Goal: Task Accomplishment & Management: Complete application form

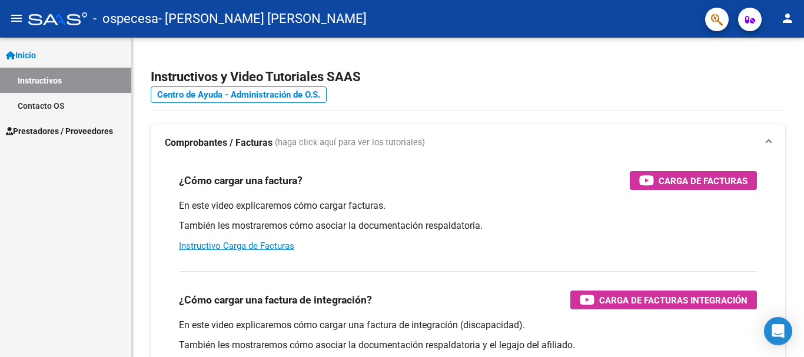
click at [29, 129] on span "Prestadores / Proveedores" at bounding box center [59, 131] width 107 height 13
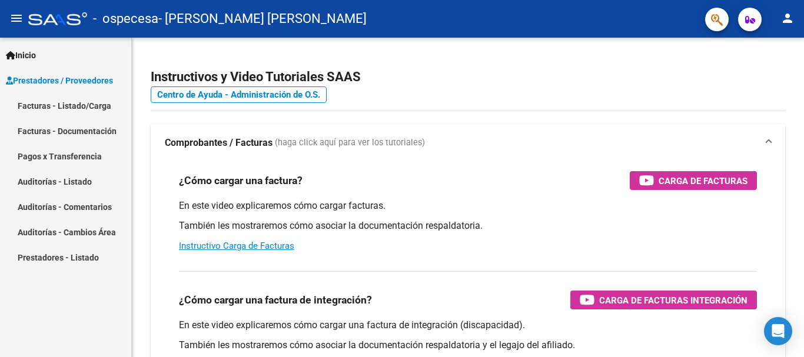
click at [87, 111] on link "Facturas - Listado/Carga" at bounding box center [65, 105] width 131 height 25
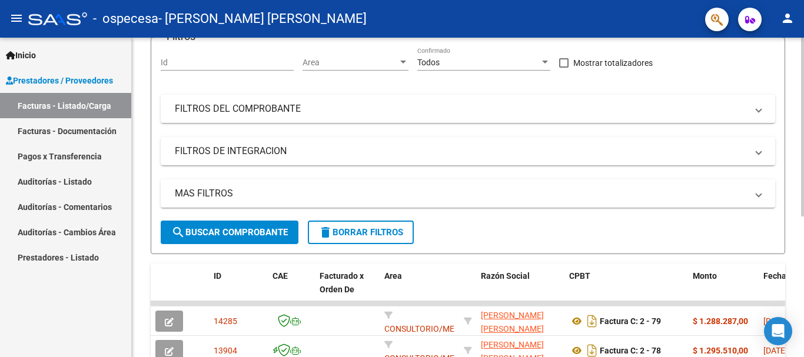
scroll to position [118, 0]
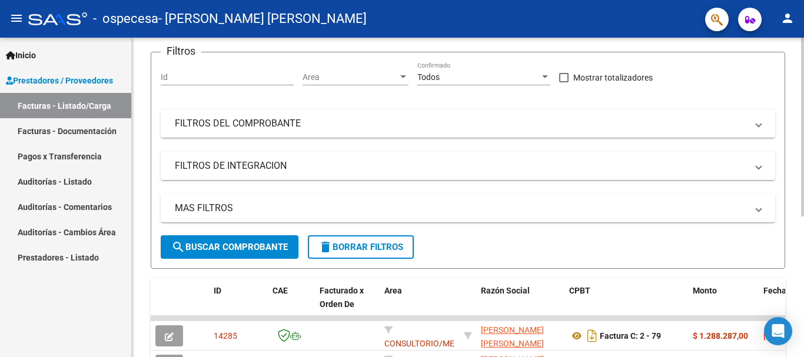
click at [233, 242] on span "search Buscar Comprobante" at bounding box center [229, 247] width 117 height 11
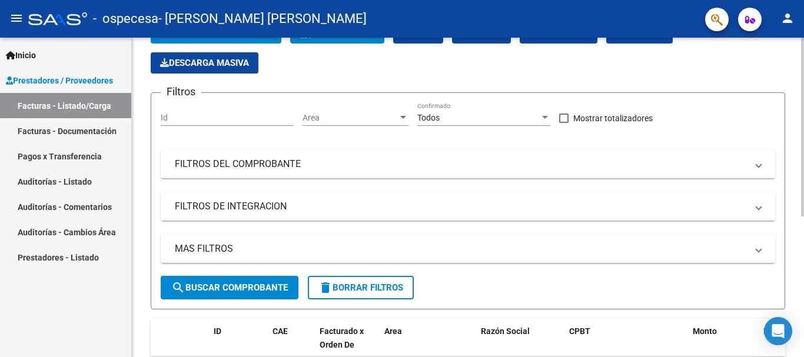
scroll to position [59, 0]
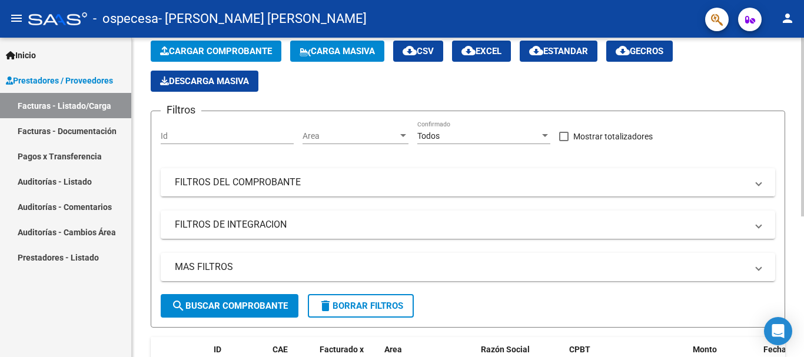
click at [285, 182] on mat-panel-title "FILTROS DEL COMPROBANTE" at bounding box center [461, 182] width 572 height 13
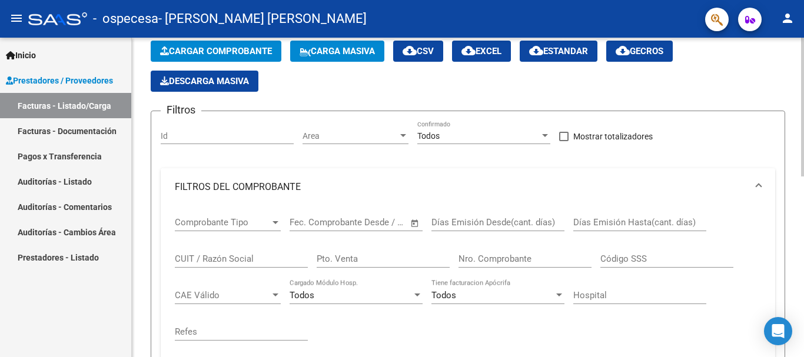
click at [285, 182] on mat-panel-title "FILTROS DEL COMPROBANTE" at bounding box center [461, 187] width 572 height 13
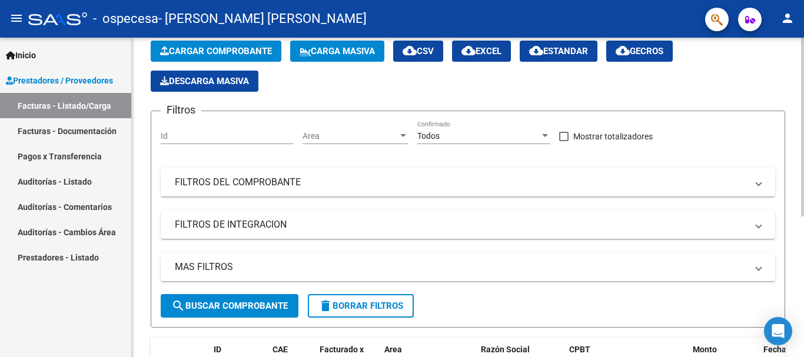
click at [295, 224] on mat-panel-title "FILTROS DE INTEGRACION" at bounding box center [461, 224] width 572 height 13
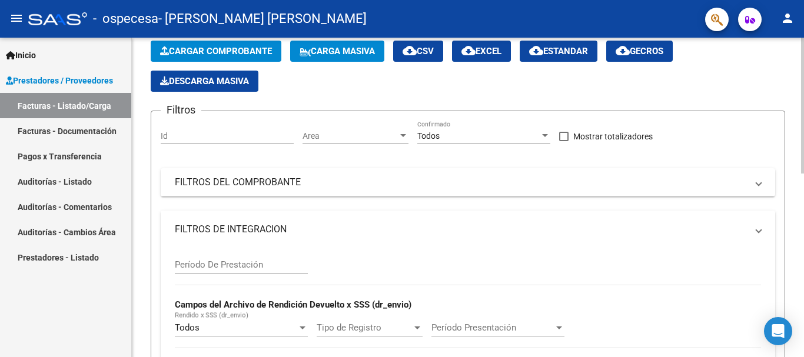
click at [295, 224] on mat-panel-title "FILTROS DE INTEGRACION" at bounding box center [461, 229] width 572 height 13
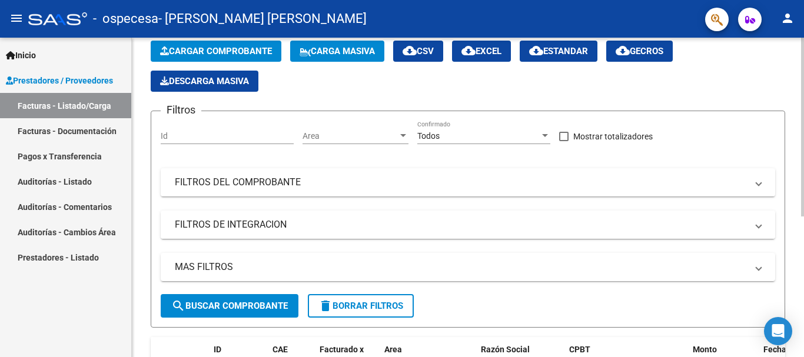
scroll to position [0, 0]
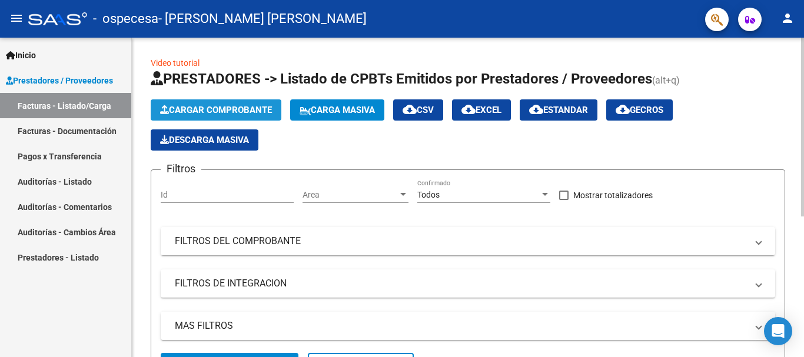
click at [204, 113] on span "Cargar Comprobante" at bounding box center [216, 110] width 112 height 11
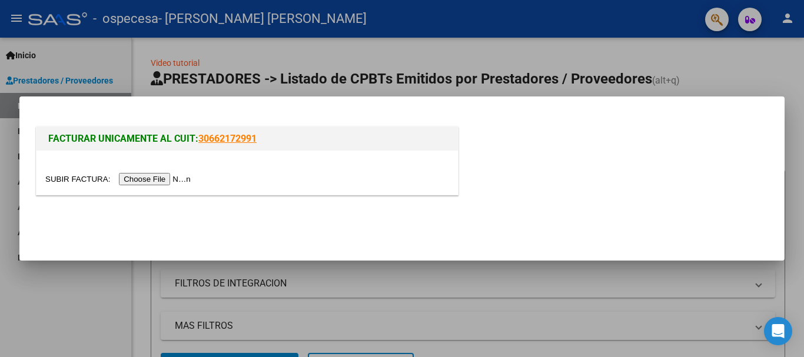
click at [144, 178] on input "file" at bounding box center [119, 179] width 149 height 12
click at [172, 183] on input "file" at bounding box center [119, 179] width 149 height 12
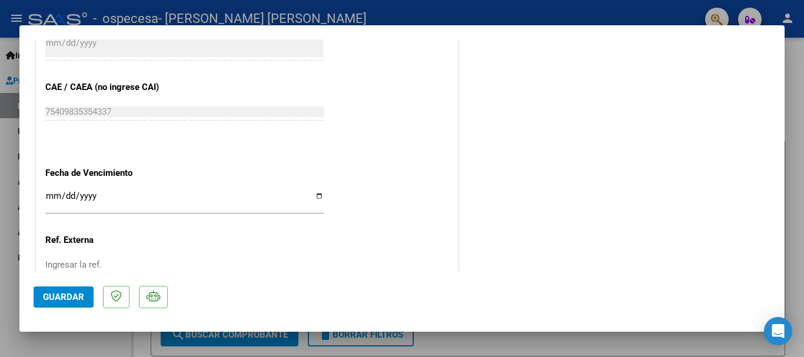
scroll to position [708, 0]
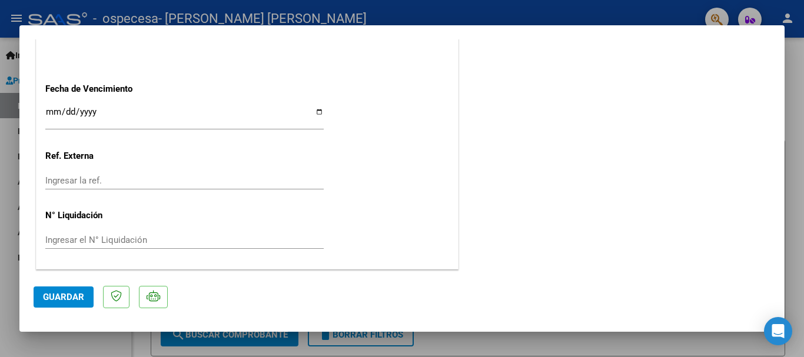
click at [77, 302] on span "Guardar" at bounding box center [63, 297] width 41 height 11
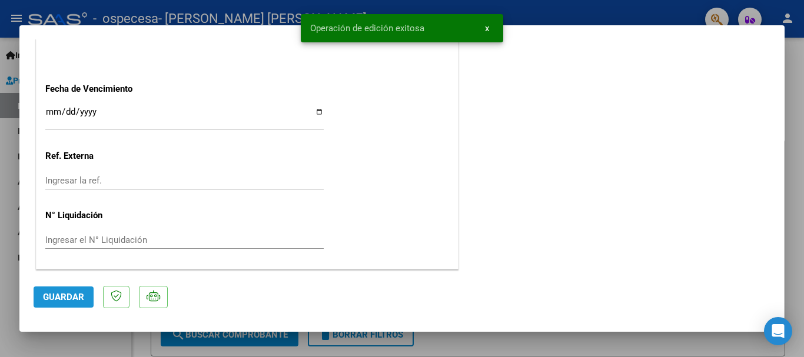
click at [45, 300] on span "Guardar" at bounding box center [63, 297] width 41 height 11
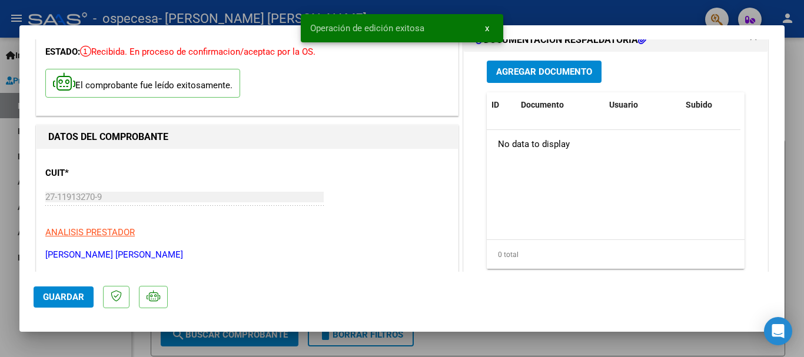
scroll to position [0, 0]
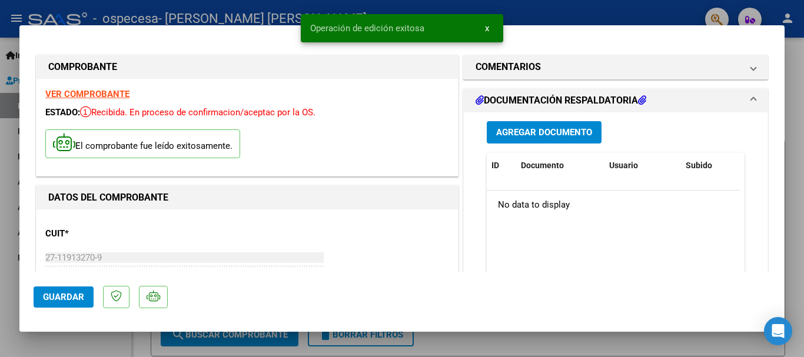
click at [490, 347] on div at bounding box center [402, 178] width 804 height 357
type input "$ 0,00"
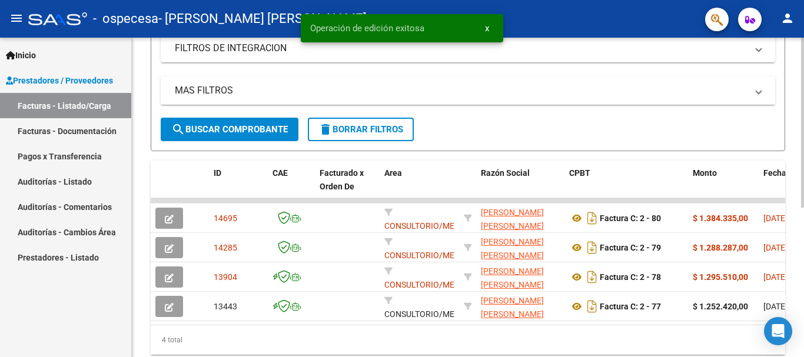
scroll to position [280, 0]
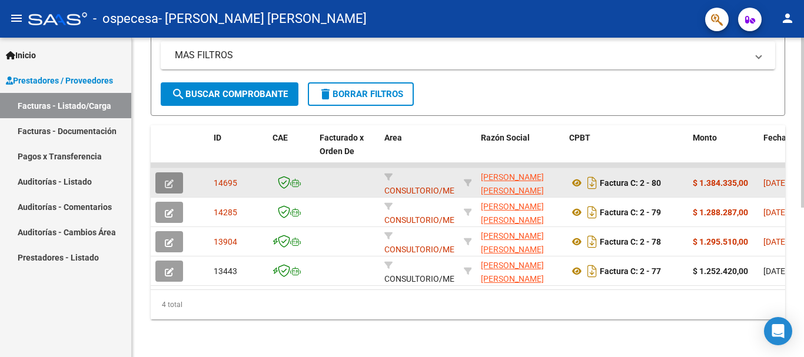
click at [174, 178] on button "button" at bounding box center [169, 182] width 28 height 21
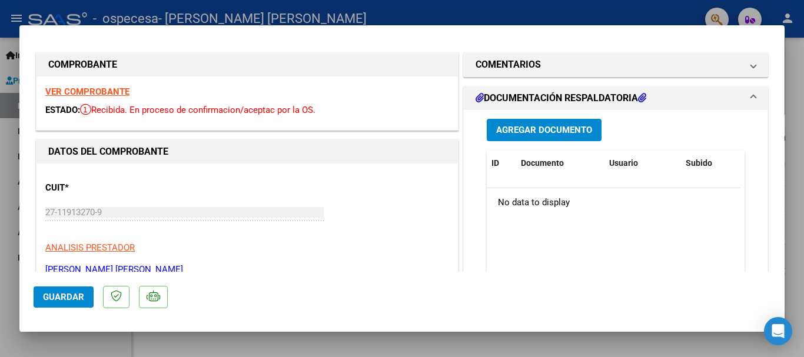
scroll to position [0, 0]
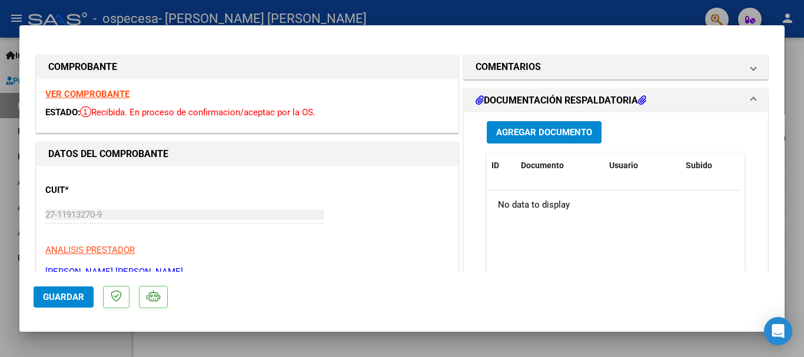
click at [541, 134] on span "Agregar Documento" at bounding box center [544, 133] width 96 height 11
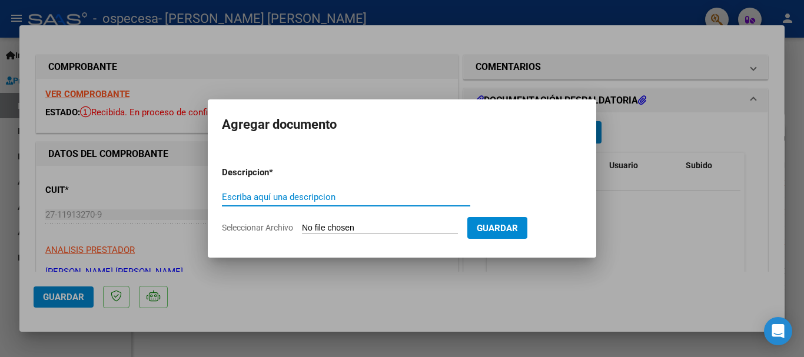
click at [372, 227] on input "Seleccionar Archivo" at bounding box center [380, 228] width 156 height 11
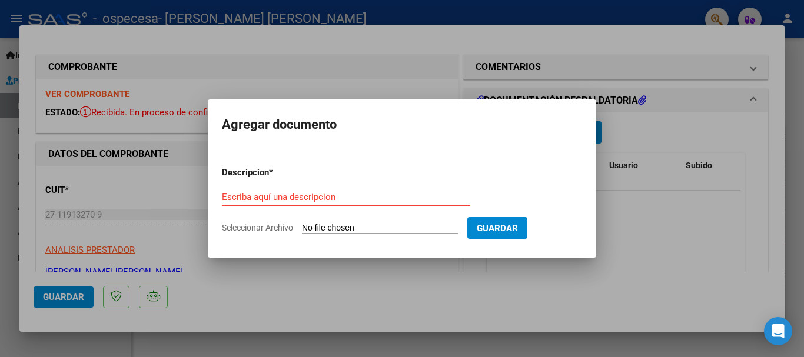
type input "C:\fakepath\Respaldatorio.pdf"
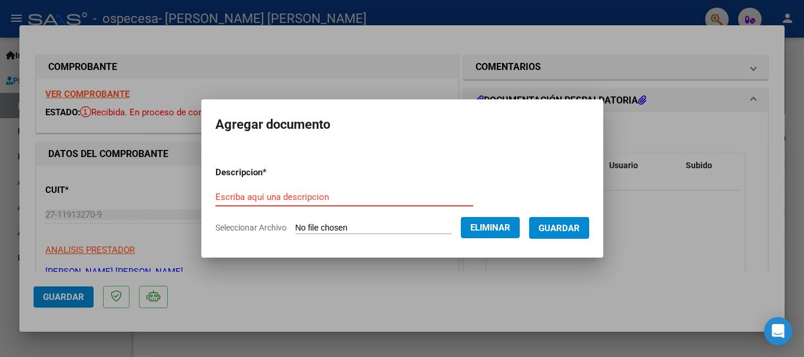
click at [307, 197] on input "Escriba aquí una descripcion" at bounding box center [344, 197] width 258 height 11
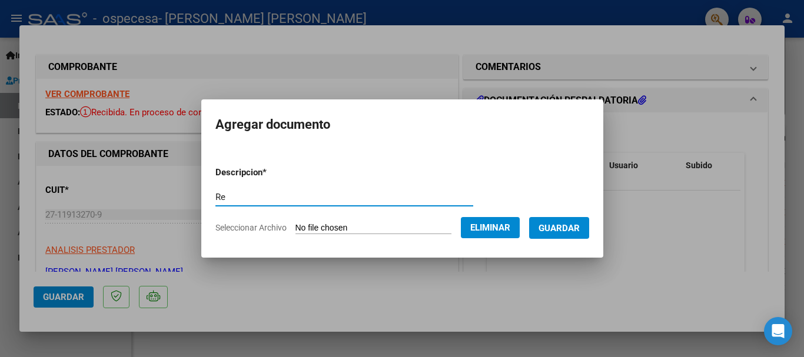
type input "R"
type input "Documentacion Respaldatoria"
drag, startPoint x: 307, startPoint y: 197, endPoint x: 291, endPoint y: 165, distance: 35.8
click at [291, 165] on form "Descripcion * Documentacion Respaldatoria Escriba aquí una descripcion Seleccio…" at bounding box center [402, 200] width 374 height 86
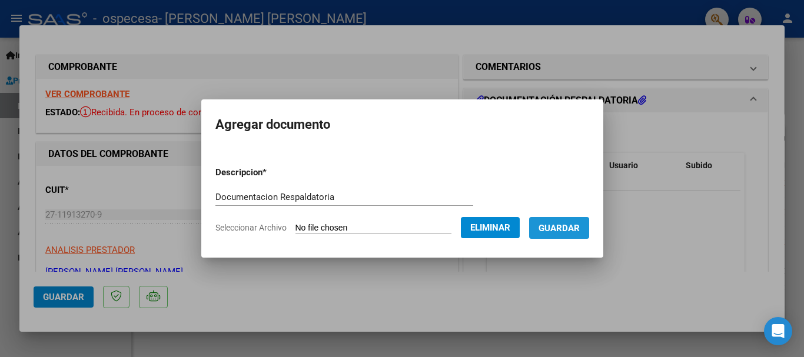
click at [572, 227] on span "Guardar" at bounding box center [558, 228] width 41 height 11
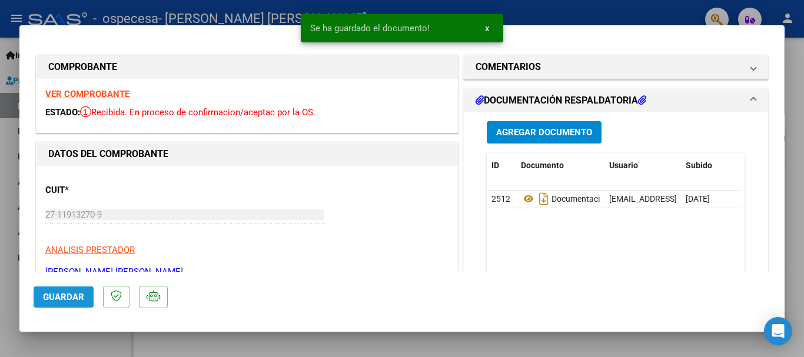
click at [48, 299] on span "Guardar" at bounding box center [63, 297] width 41 height 11
click at [797, 172] on div at bounding box center [402, 178] width 804 height 357
type input "$ 0,00"
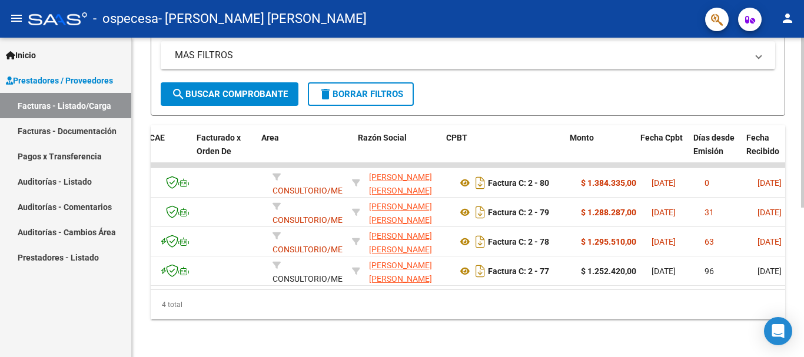
scroll to position [0, 124]
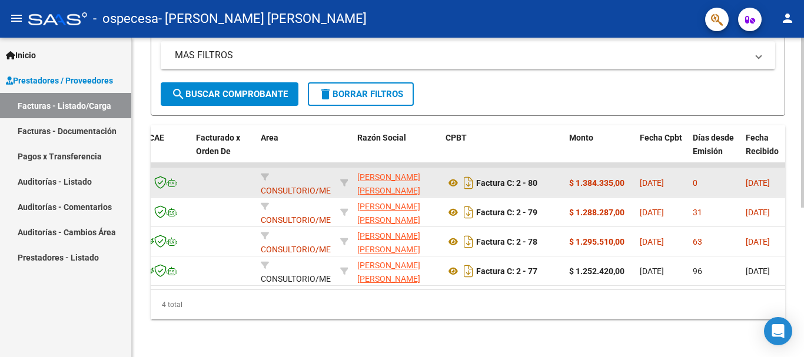
drag, startPoint x: 570, startPoint y: 172, endPoint x: 620, endPoint y: 175, distance: 50.1
click at [620, 178] on strong "$ 1.384.335,00" at bounding box center [596, 182] width 55 height 9
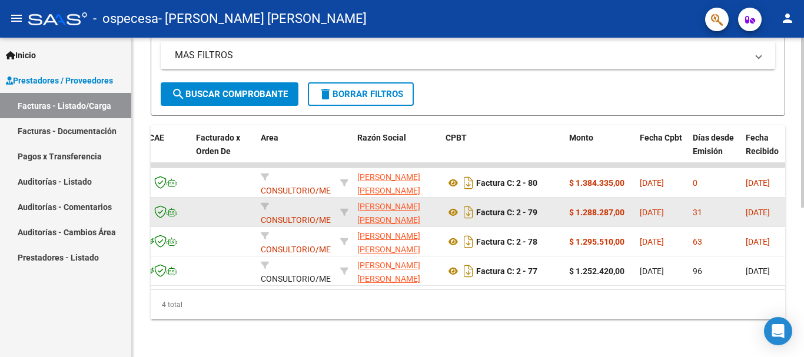
drag, startPoint x: 569, startPoint y: 202, endPoint x: 621, endPoint y: 201, distance: 52.4
click at [621, 208] on strong "$ 1.288.287,00" at bounding box center [596, 212] width 55 height 9
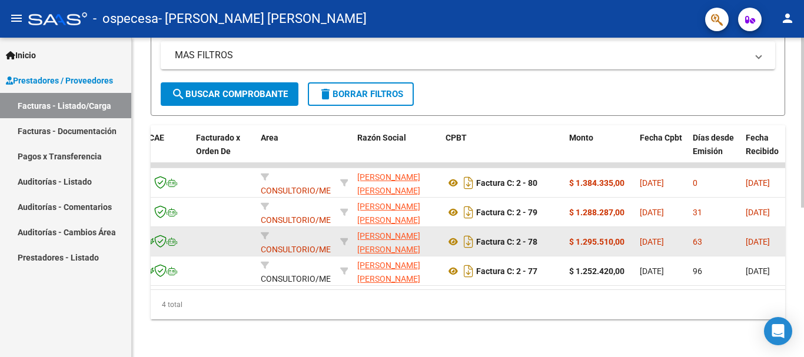
drag, startPoint x: 569, startPoint y: 233, endPoint x: 617, endPoint y: 228, distance: 48.5
click at [617, 237] on strong "$ 1.295.510,00" at bounding box center [596, 241] width 55 height 9
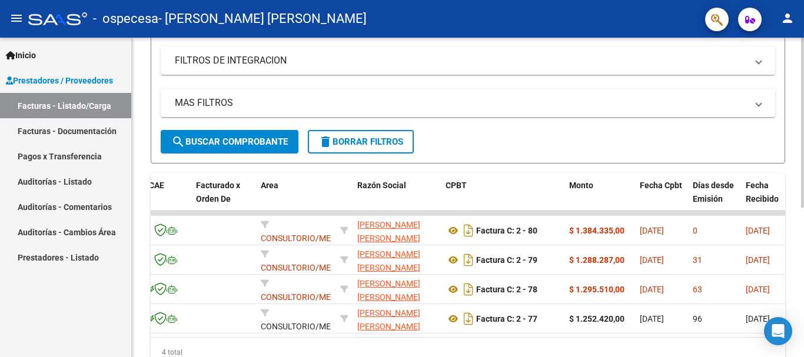
scroll to position [221, 0]
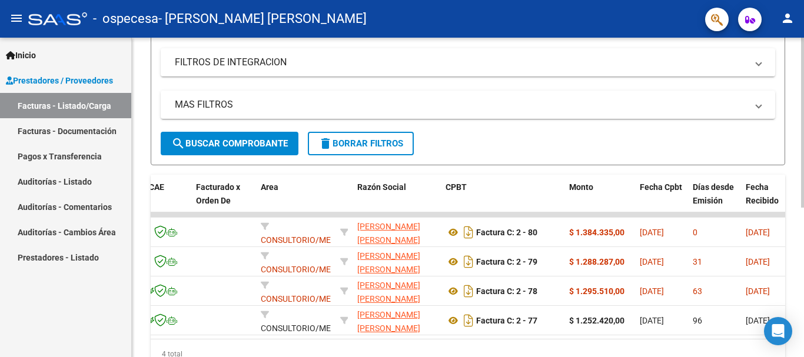
click at [586, 172] on div "Video tutorial PRESTADORES -> Listado de CPBTs Emitidos por Prestadores / Prove…" at bounding box center [468, 102] width 634 height 534
